Goal: Task Accomplishment & Management: Use online tool/utility

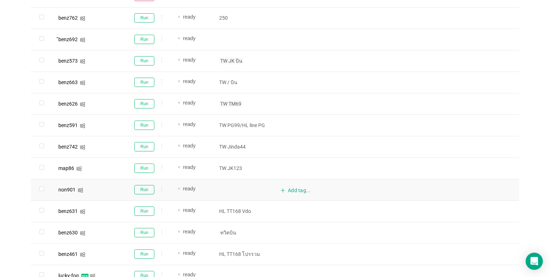
scroll to position [293, 0]
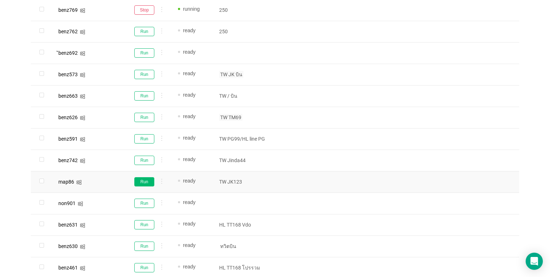
click at [136, 180] on button "Run" at bounding box center [144, 181] width 20 height 9
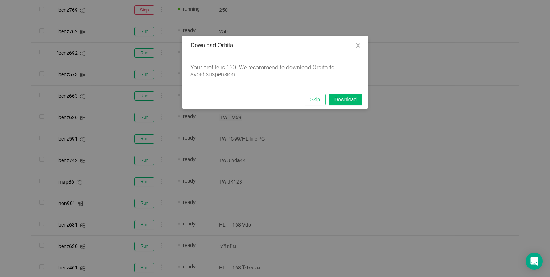
click at [317, 95] on button "Skip" at bounding box center [315, 99] width 21 height 11
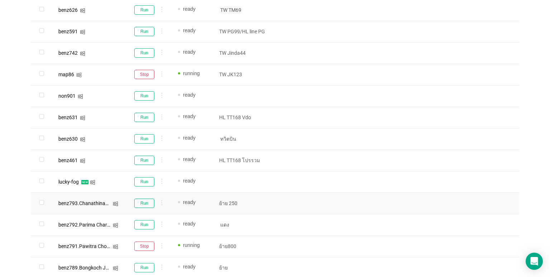
scroll to position [437, 0]
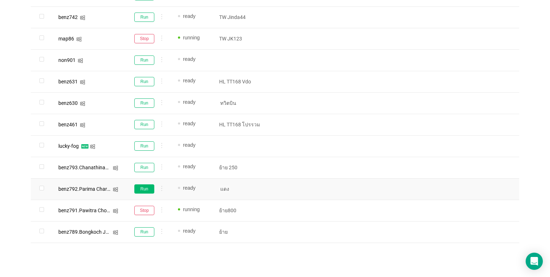
click at [139, 193] on button "Run" at bounding box center [144, 188] width 20 height 9
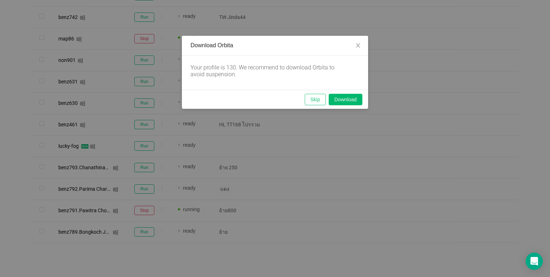
click at [315, 105] on button "Skip" at bounding box center [315, 99] width 21 height 11
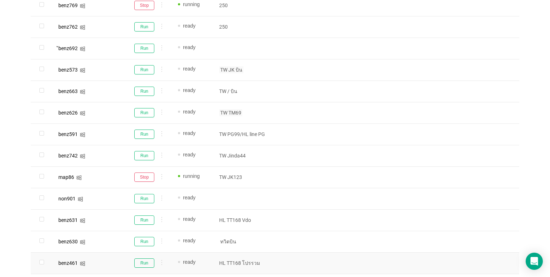
scroll to position [293, 0]
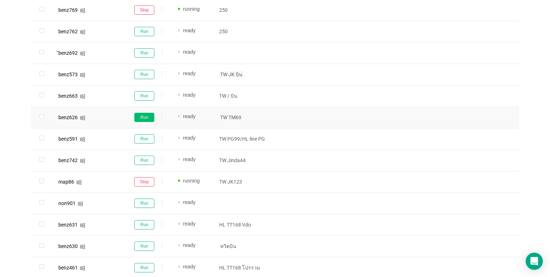
click at [145, 117] on button "Run" at bounding box center [144, 117] width 20 height 9
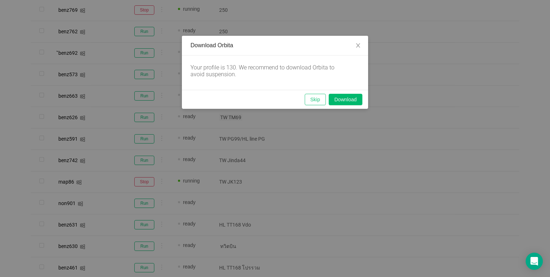
click at [312, 97] on button "Skip" at bounding box center [315, 99] width 21 height 11
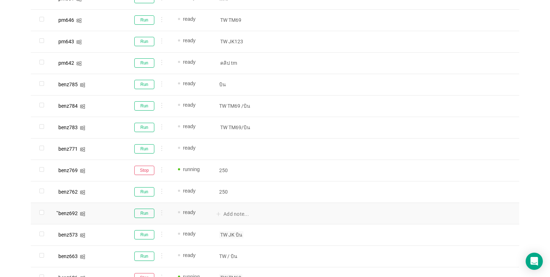
scroll to position [114, 0]
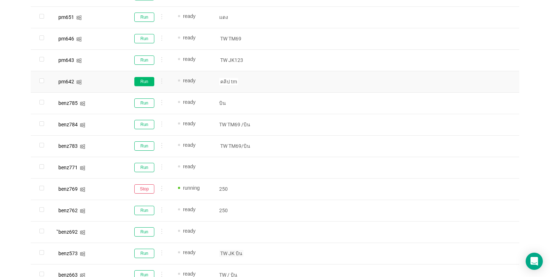
click at [136, 84] on button "Run" at bounding box center [144, 81] width 20 height 9
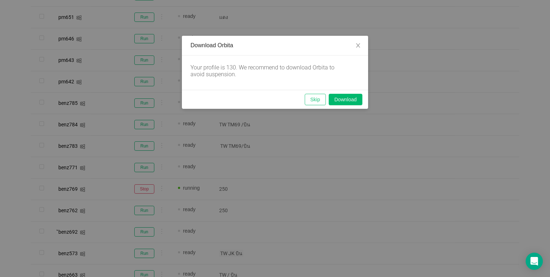
click at [307, 98] on button "Skip" at bounding box center [315, 99] width 21 height 11
